Goal: Information Seeking & Learning: Learn about a topic

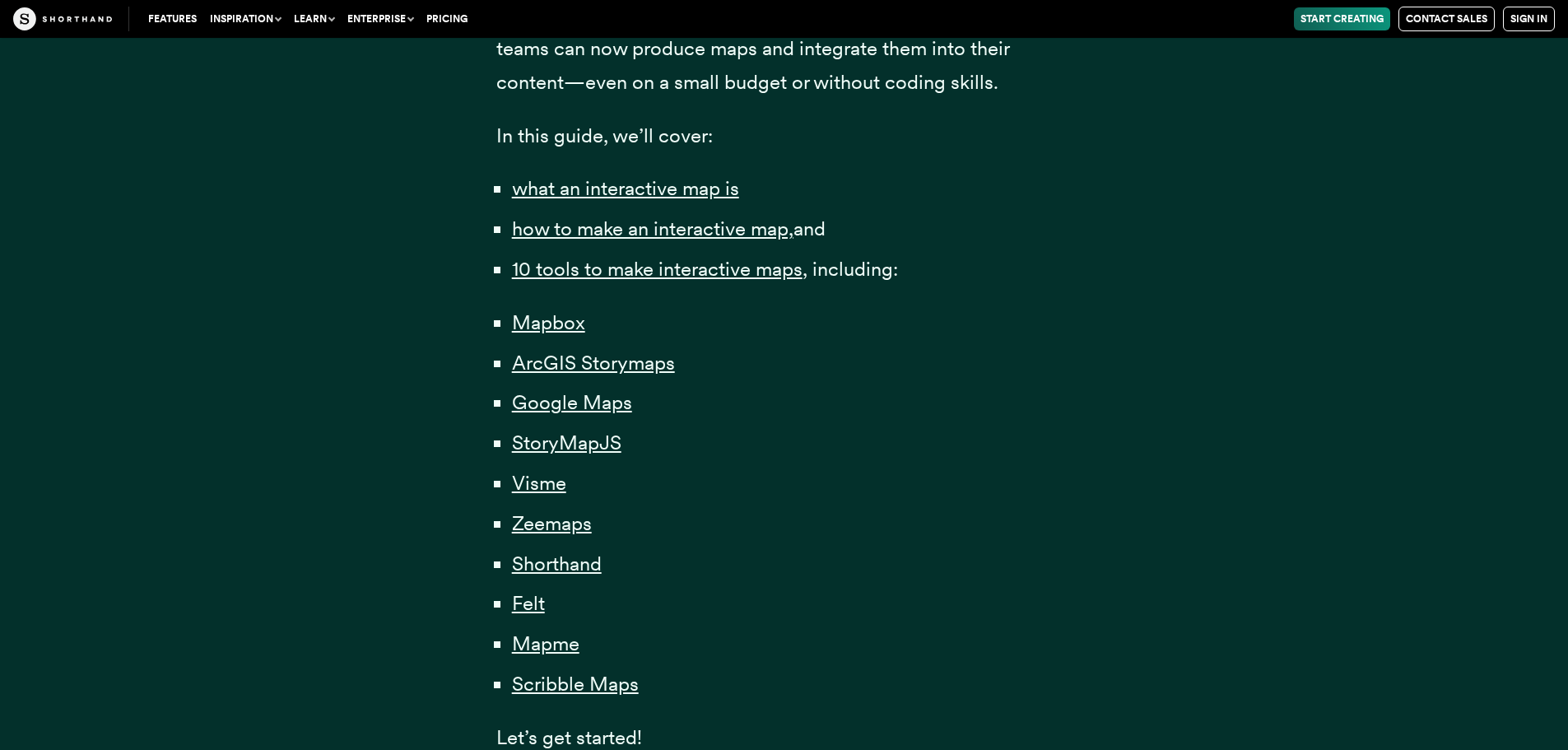
scroll to position [1071, 0]
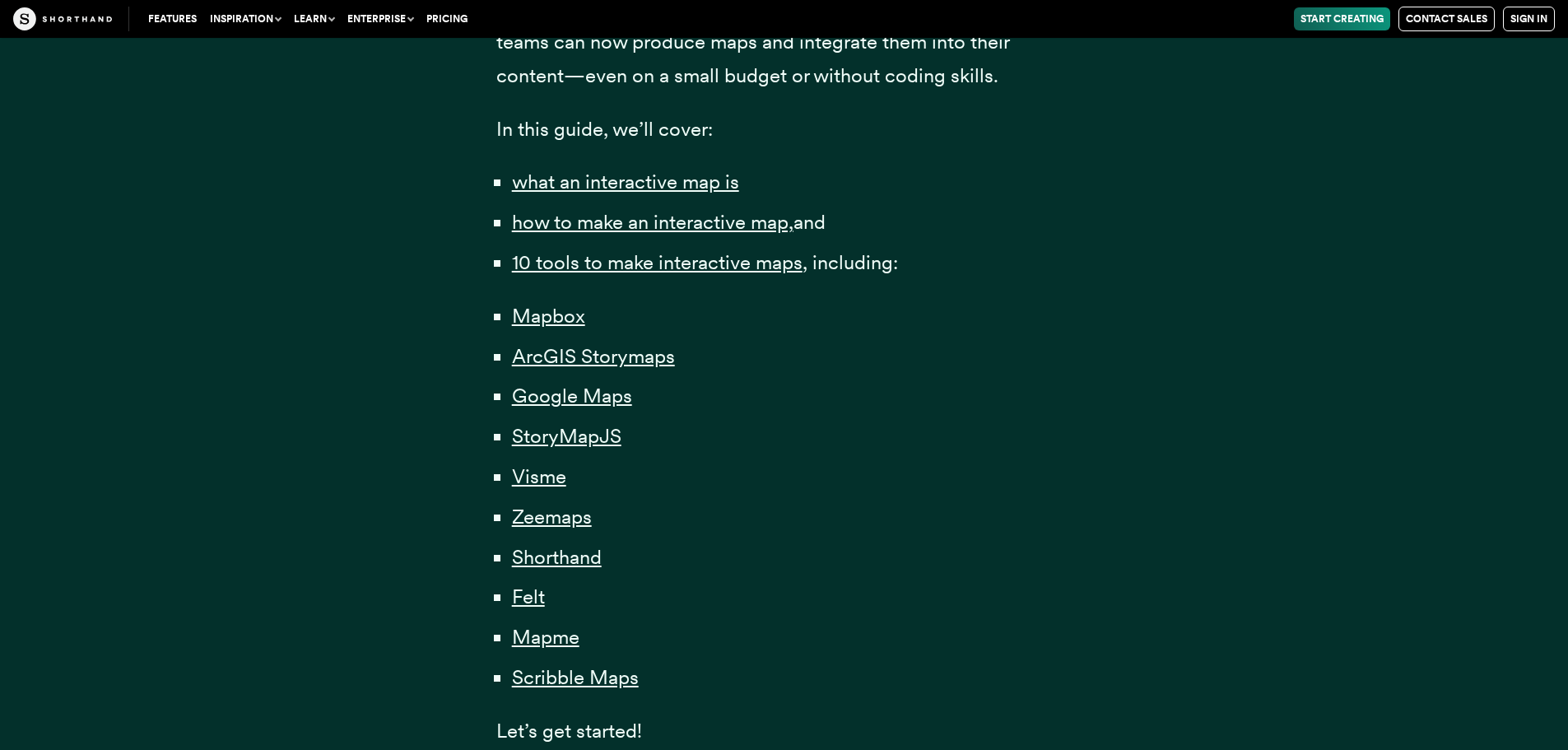
click at [604, 423] on li "StoryMapJS" at bounding box center [792, 437] width 561 height 34
click at [604, 439] on span "StoryMapJS" at bounding box center [566, 436] width 109 height 25
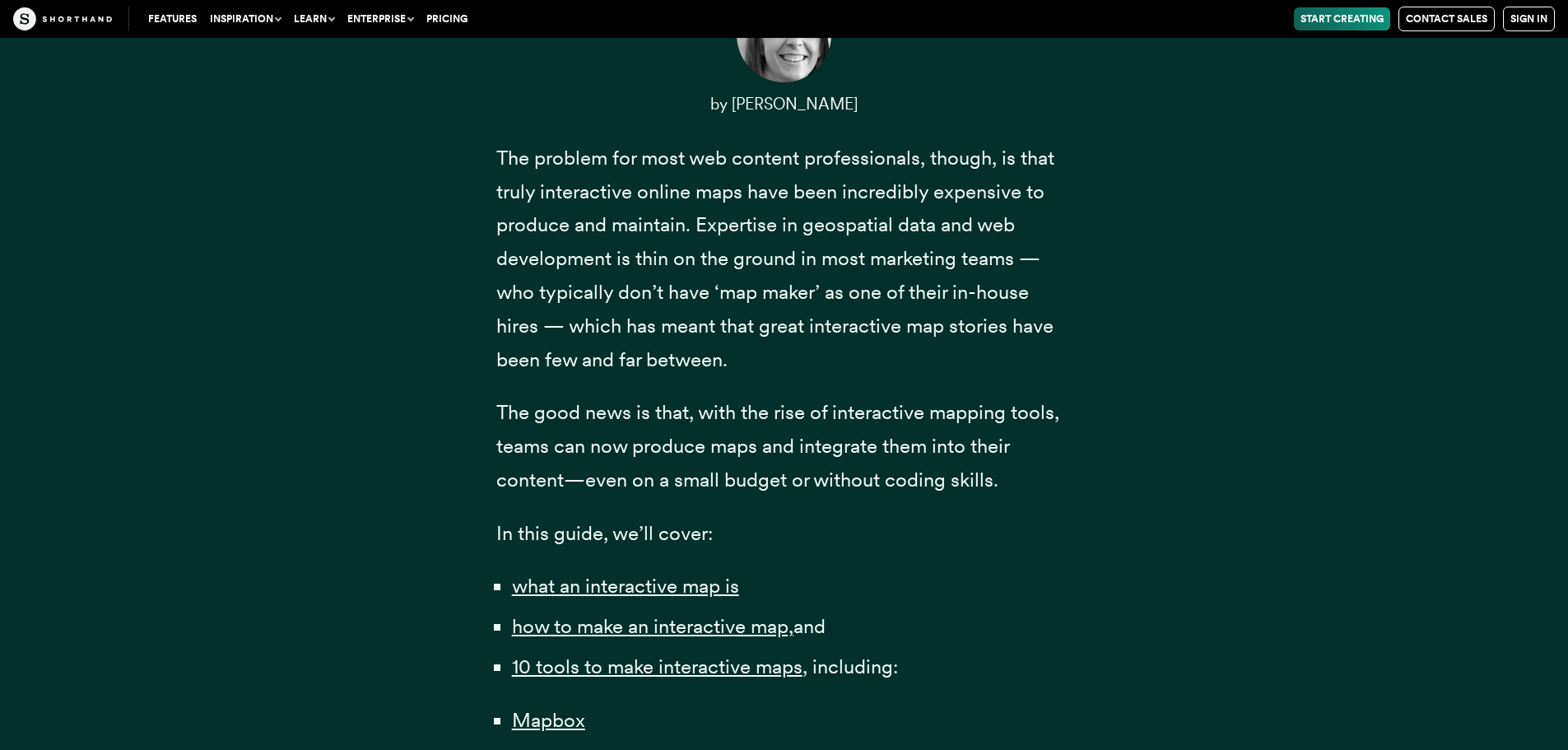
scroll to position [988, 0]
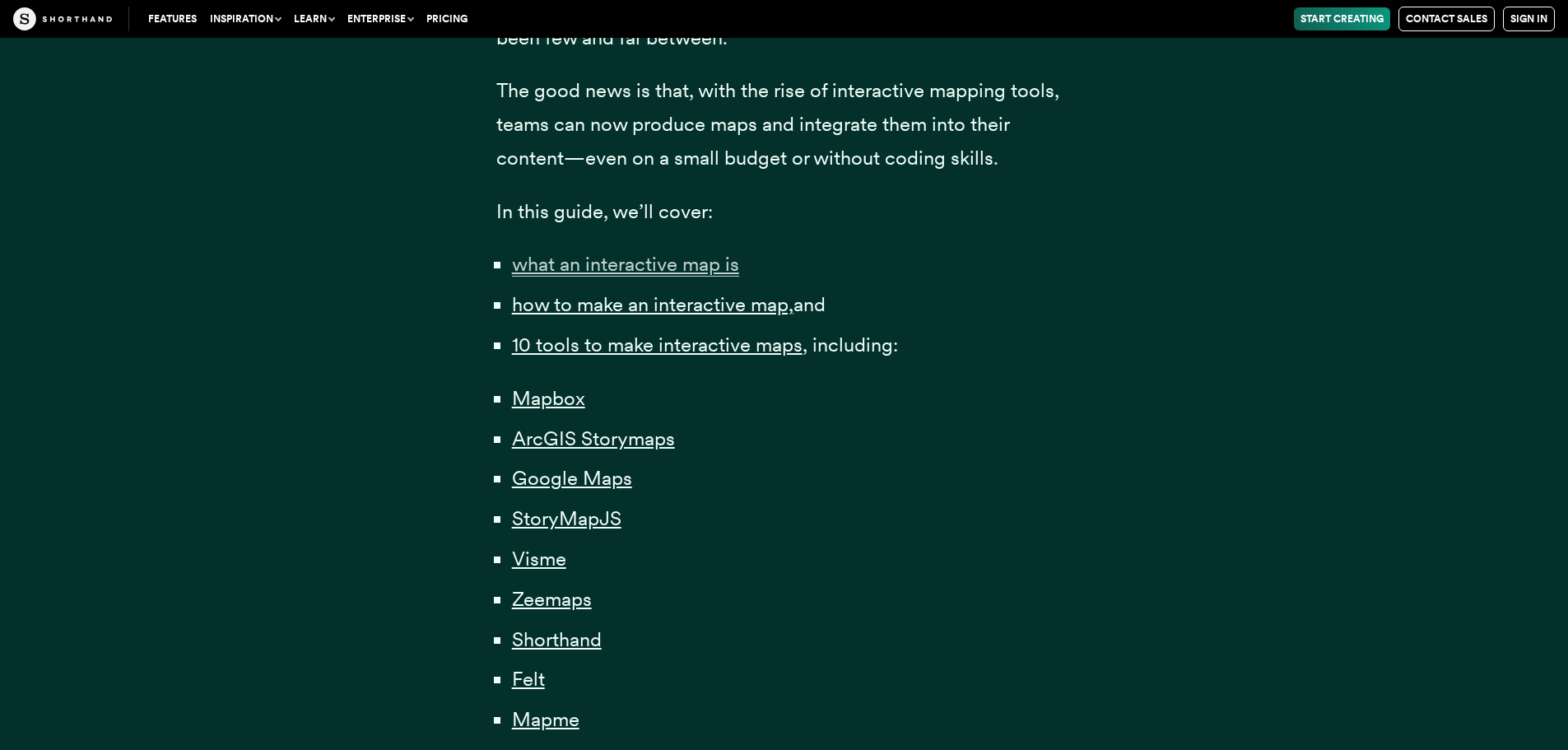
click at [665, 266] on span "what an interactive map is" at bounding box center [626, 264] width 227 height 25
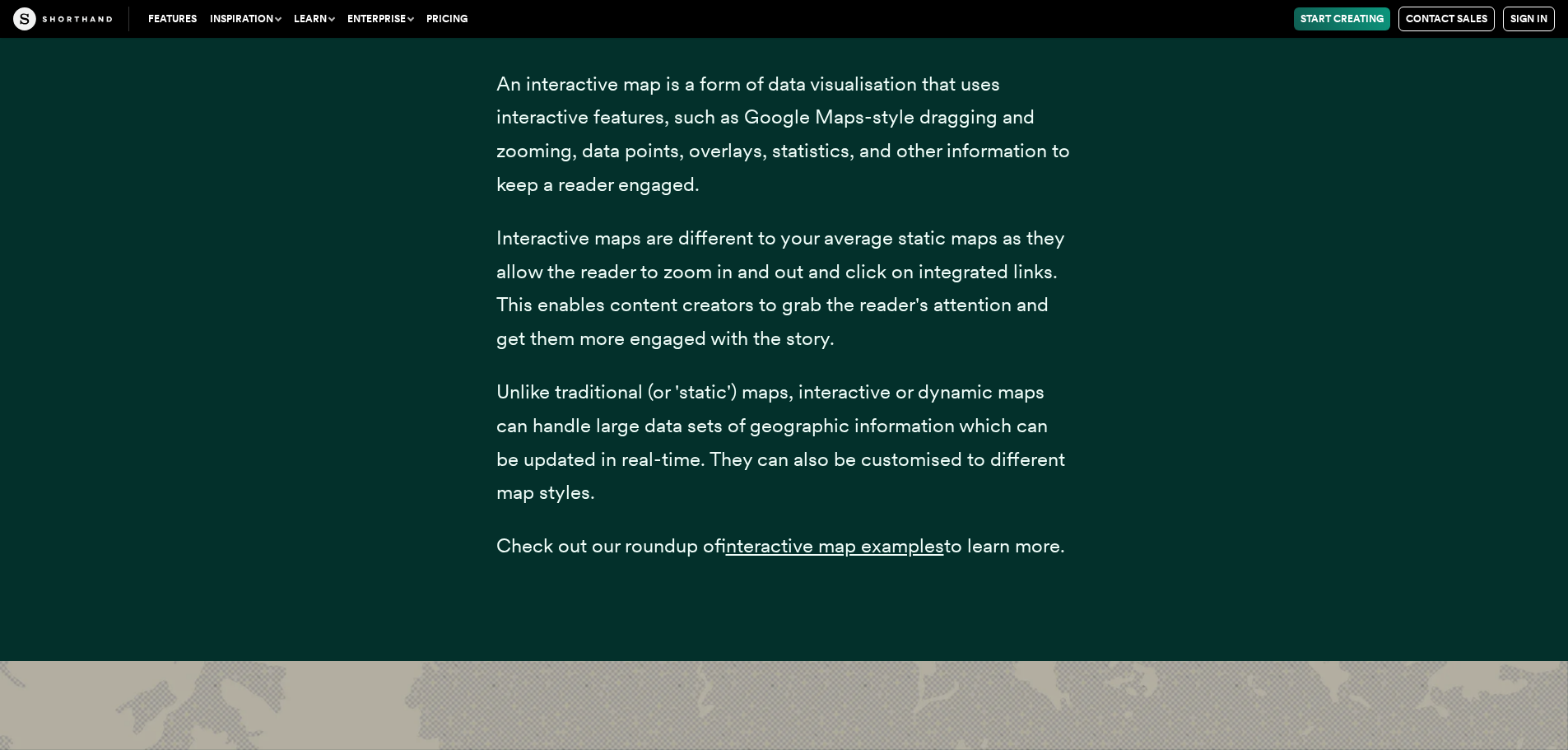
scroll to position [2764, 0]
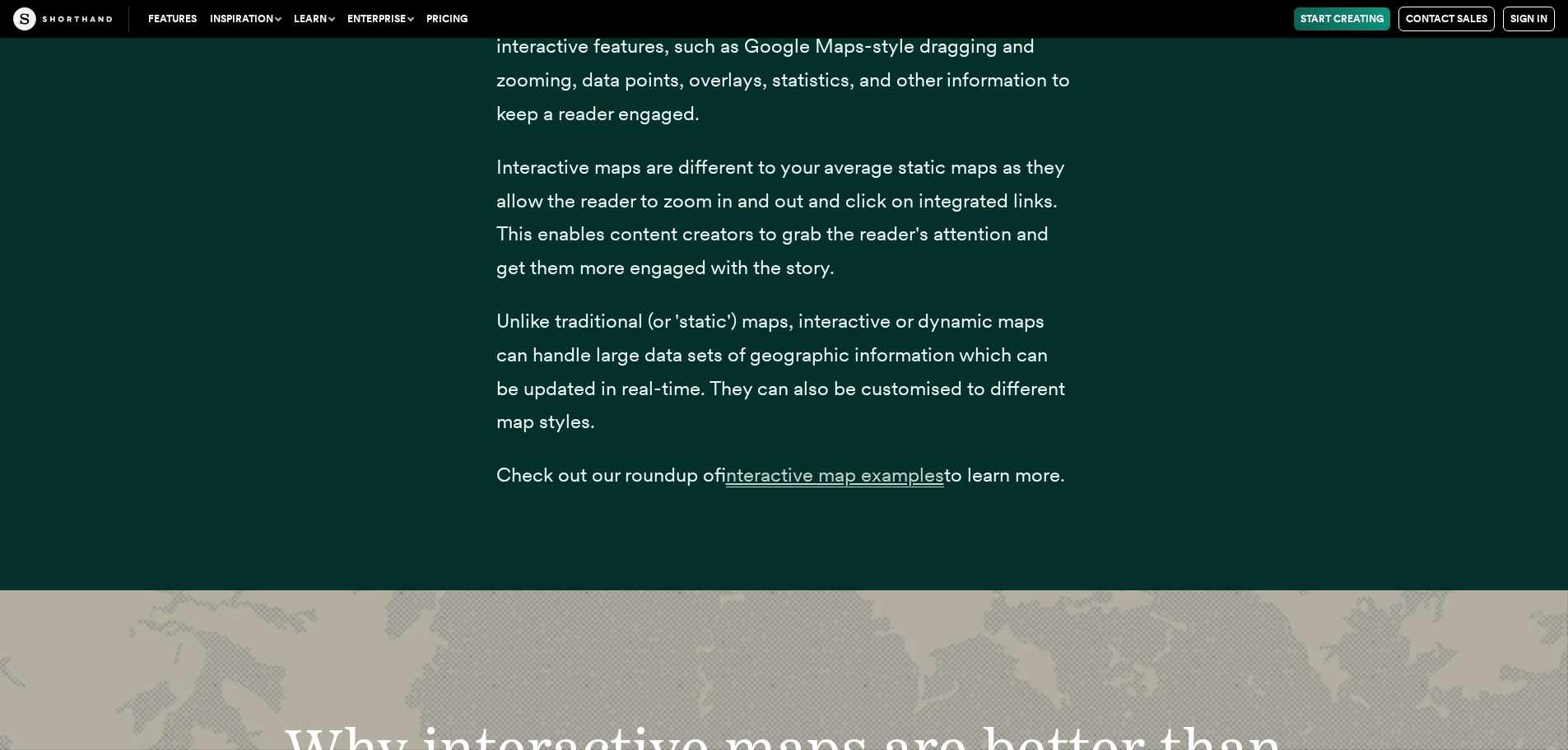
click at [874, 470] on span "interactive map examples" at bounding box center [834, 474] width 218 height 25
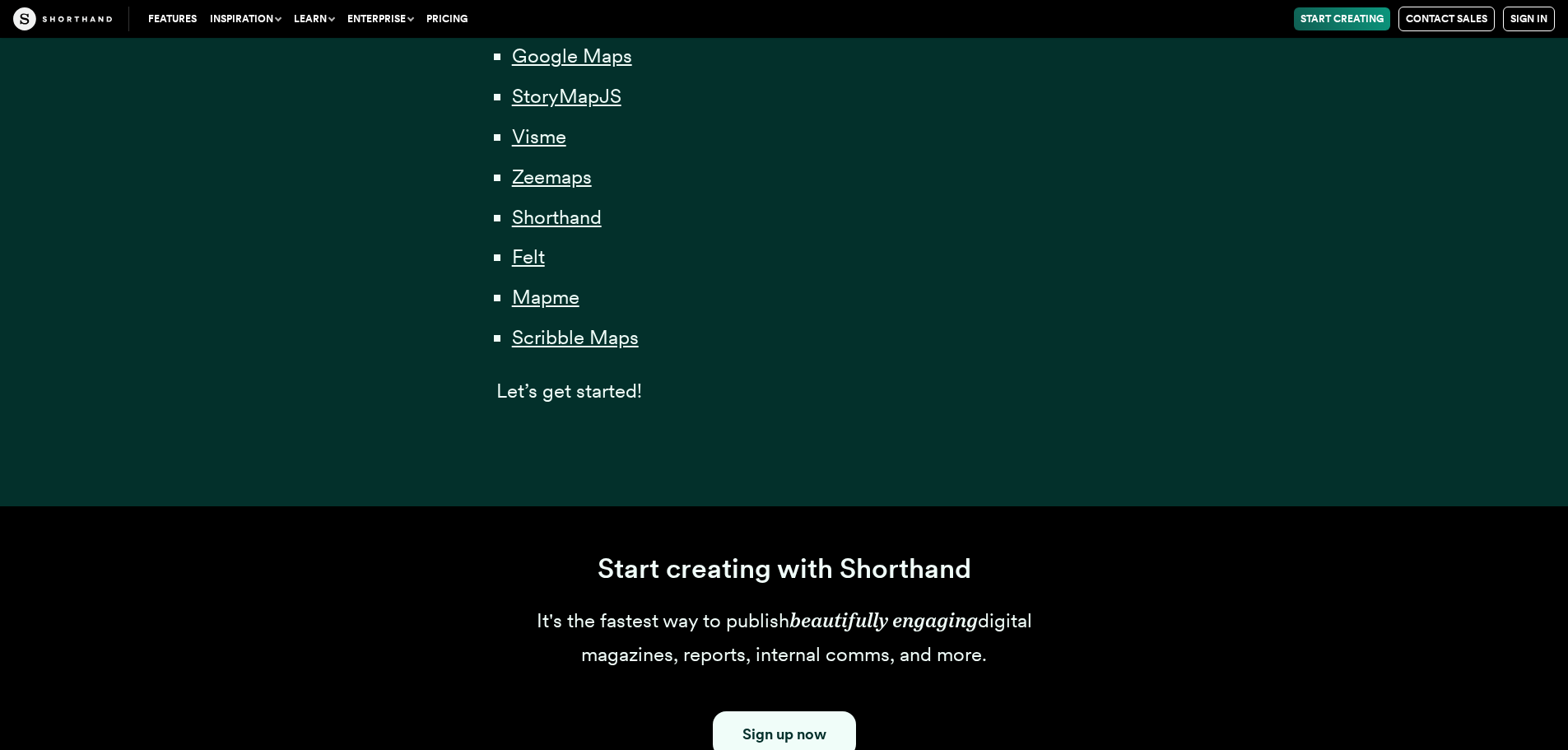
scroll to position [1035, 0]
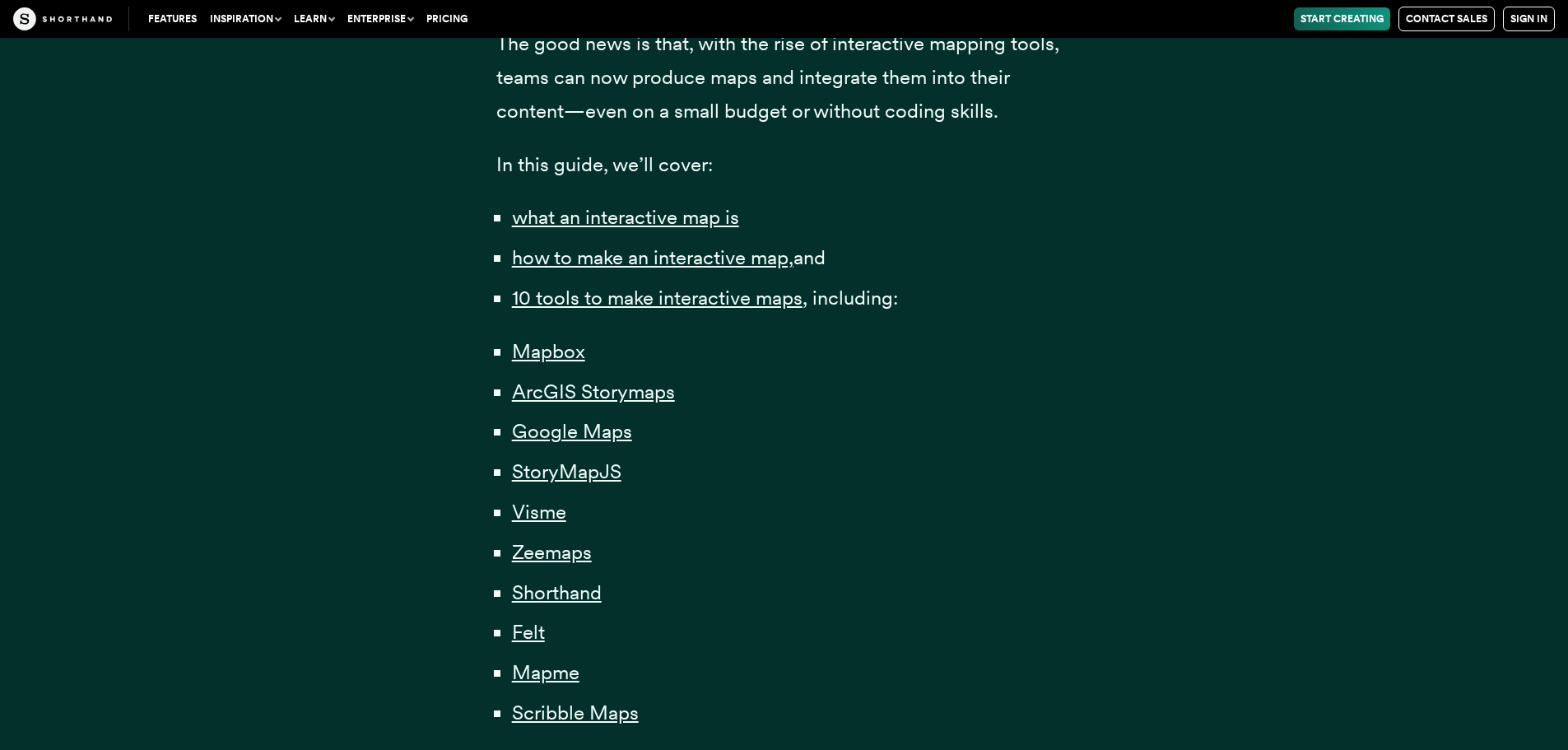
click at [606, 727] on li "Scribble Maps" at bounding box center [792, 714] width 561 height 34
click at [617, 716] on span "Scribble Maps" at bounding box center [575, 713] width 126 height 25
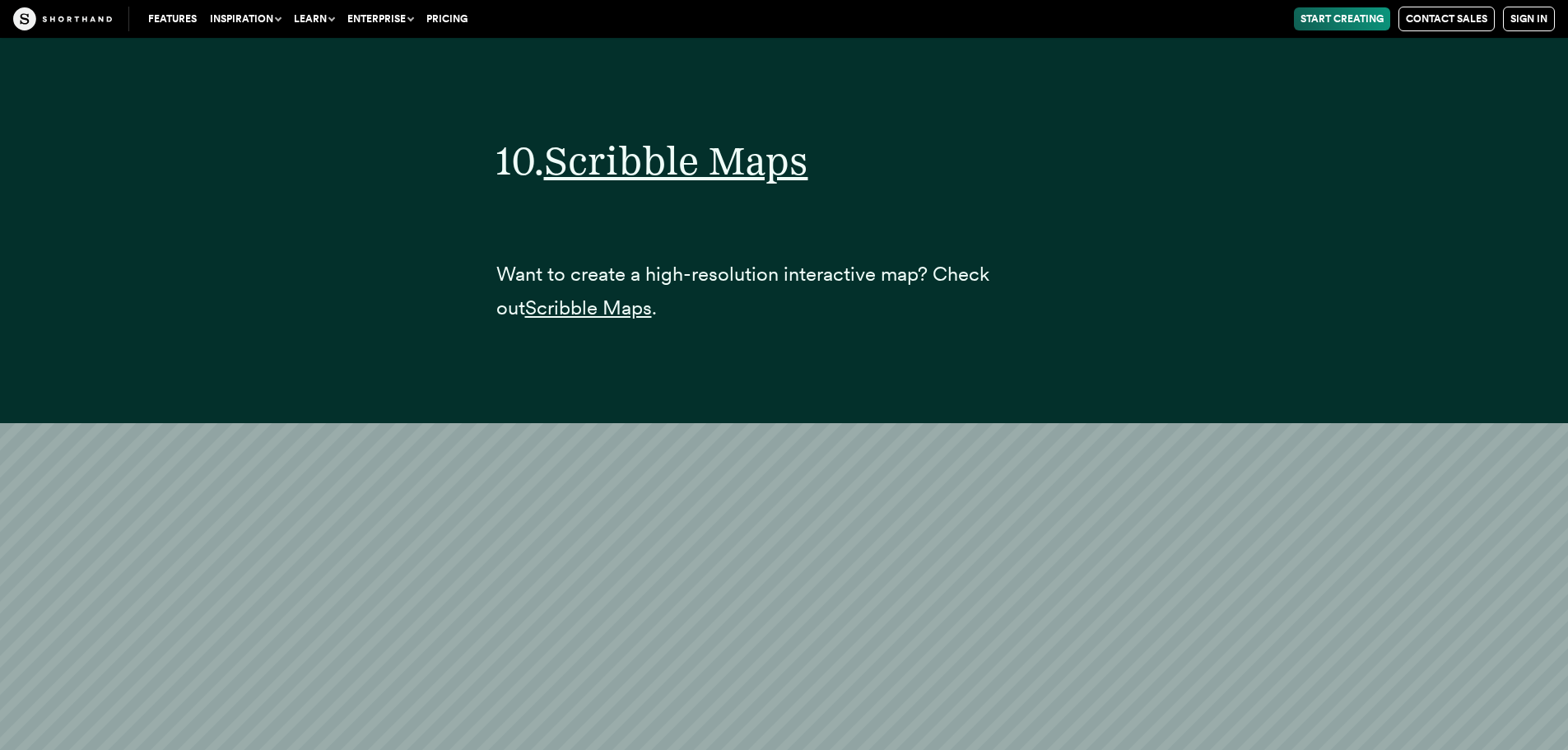
scroll to position [40033, 0]
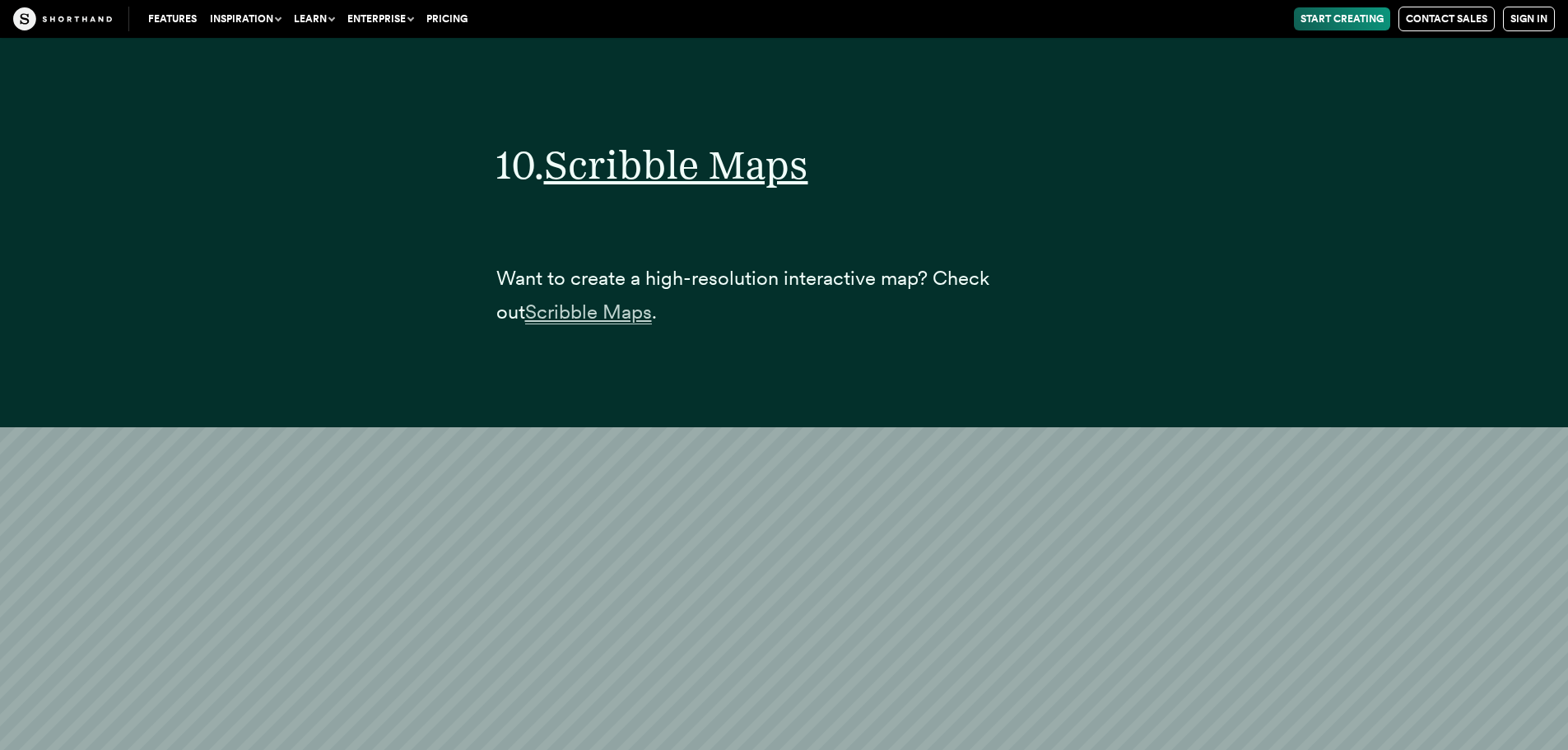
click at [564, 315] on span "Scribble Maps" at bounding box center [588, 311] width 126 height 25
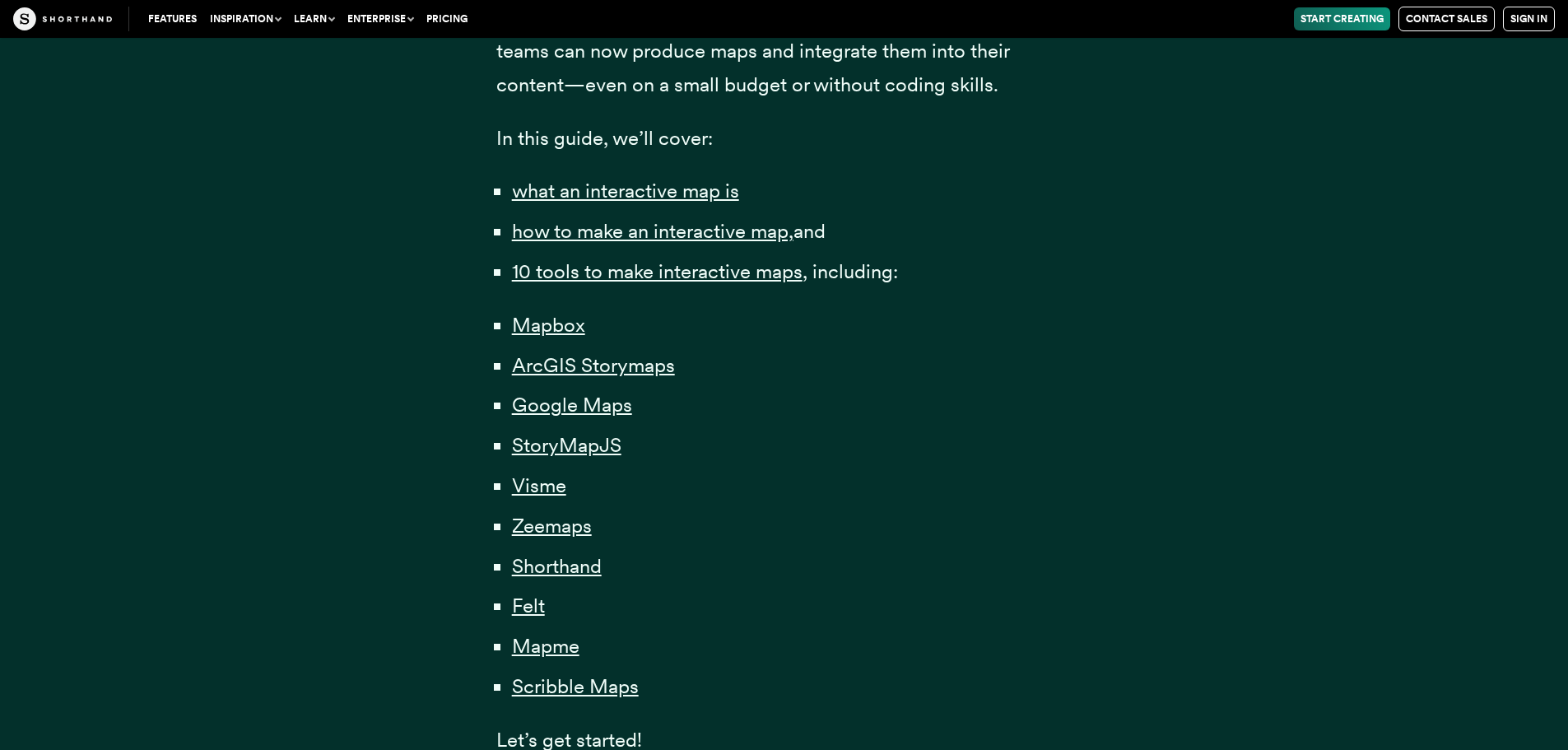
scroll to position [1071, 0]
